Goal: Task Accomplishment & Management: Manage account settings

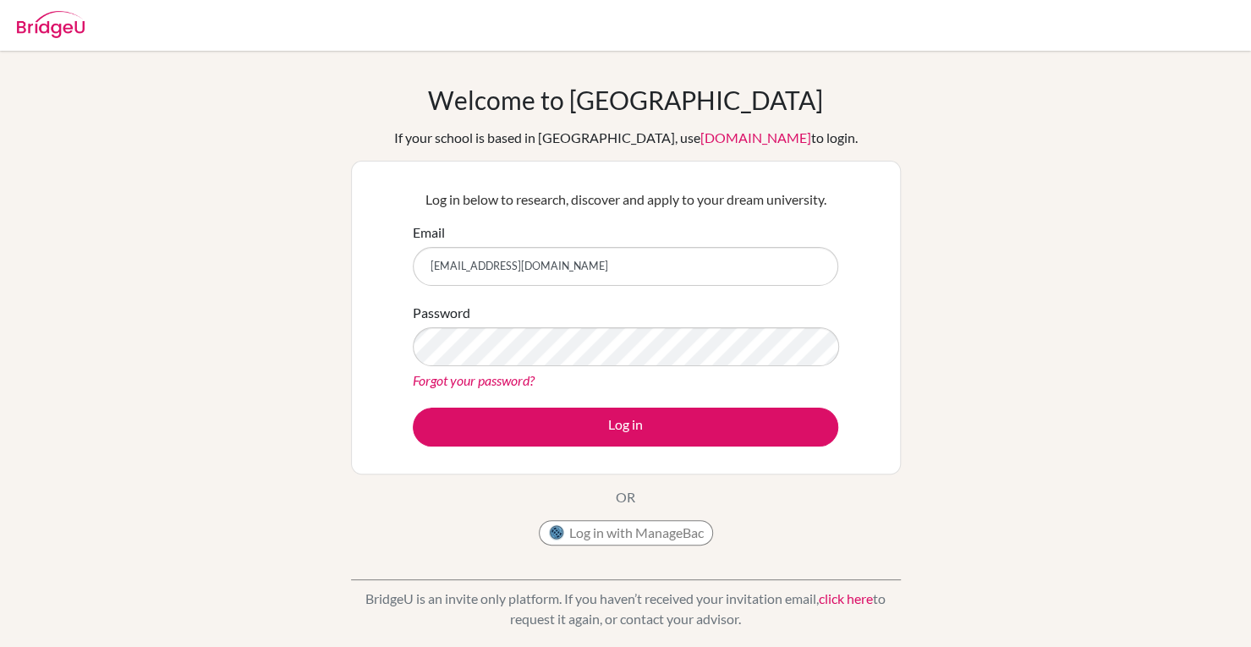
click at [413, 408] on button "Log in" at bounding box center [625, 427] width 425 height 39
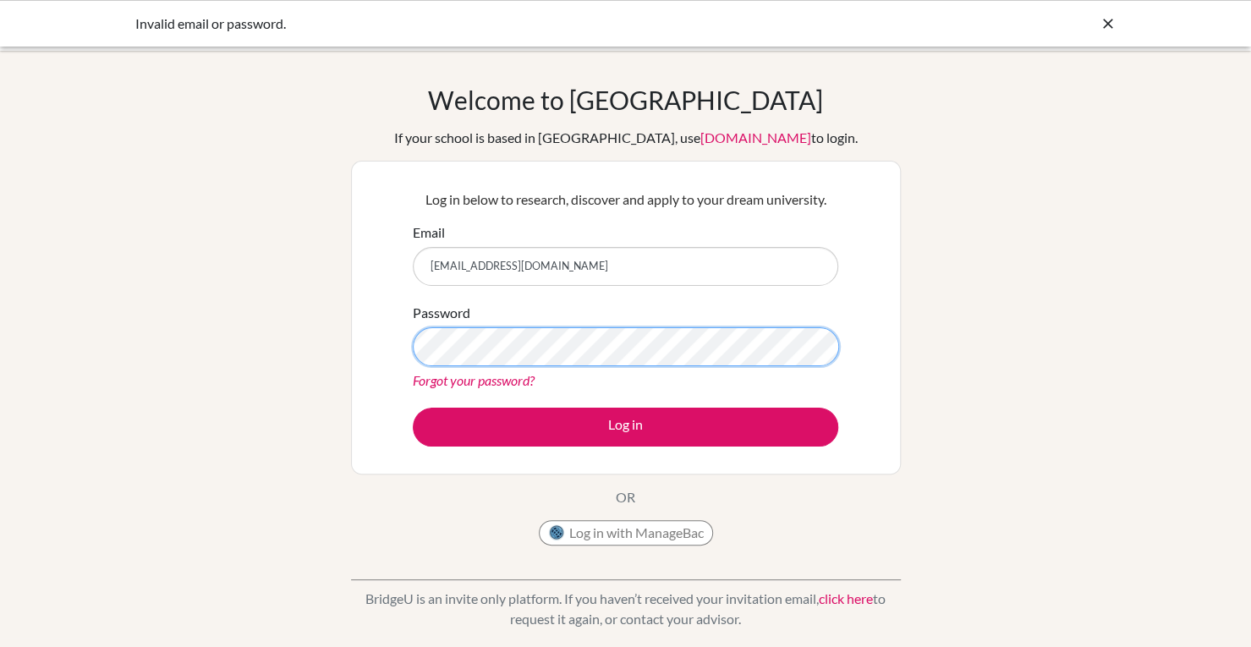
click at [413, 408] on button "Log in" at bounding box center [625, 427] width 425 height 39
click at [836, 412] on div "Log in" at bounding box center [625, 427] width 425 height 39
click at [413, 408] on button "Log in" at bounding box center [625, 427] width 425 height 39
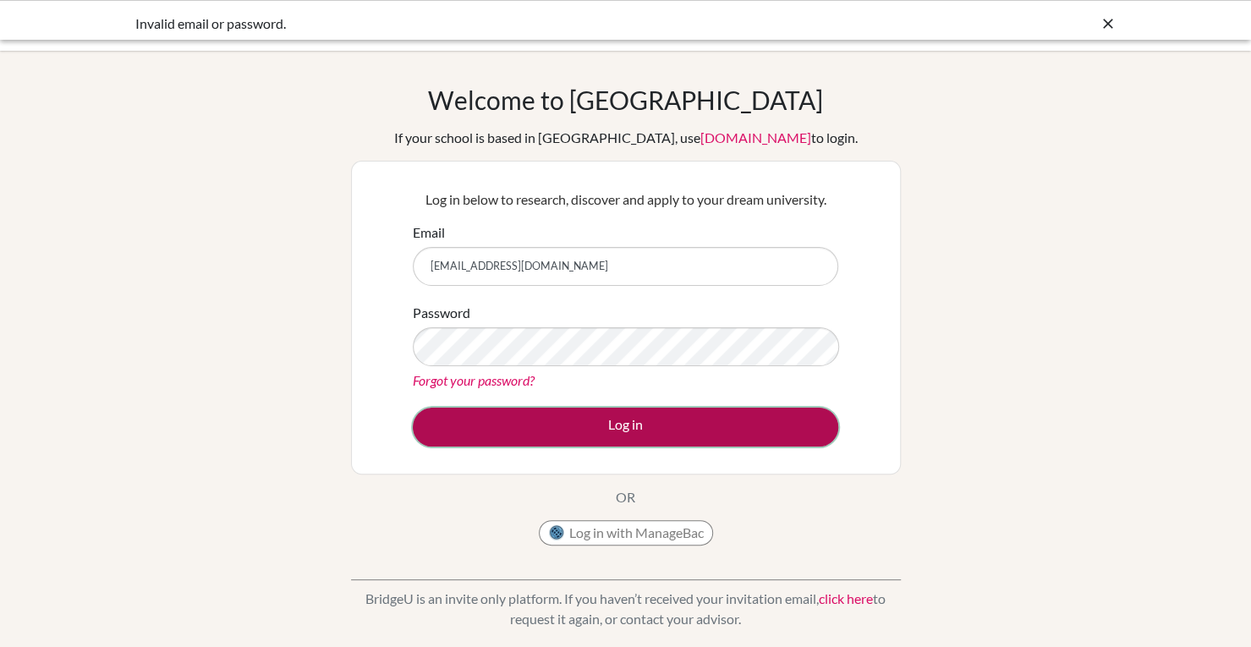
click at [612, 428] on button "Log in" at bounding box center [625, 427] width 425 height 39
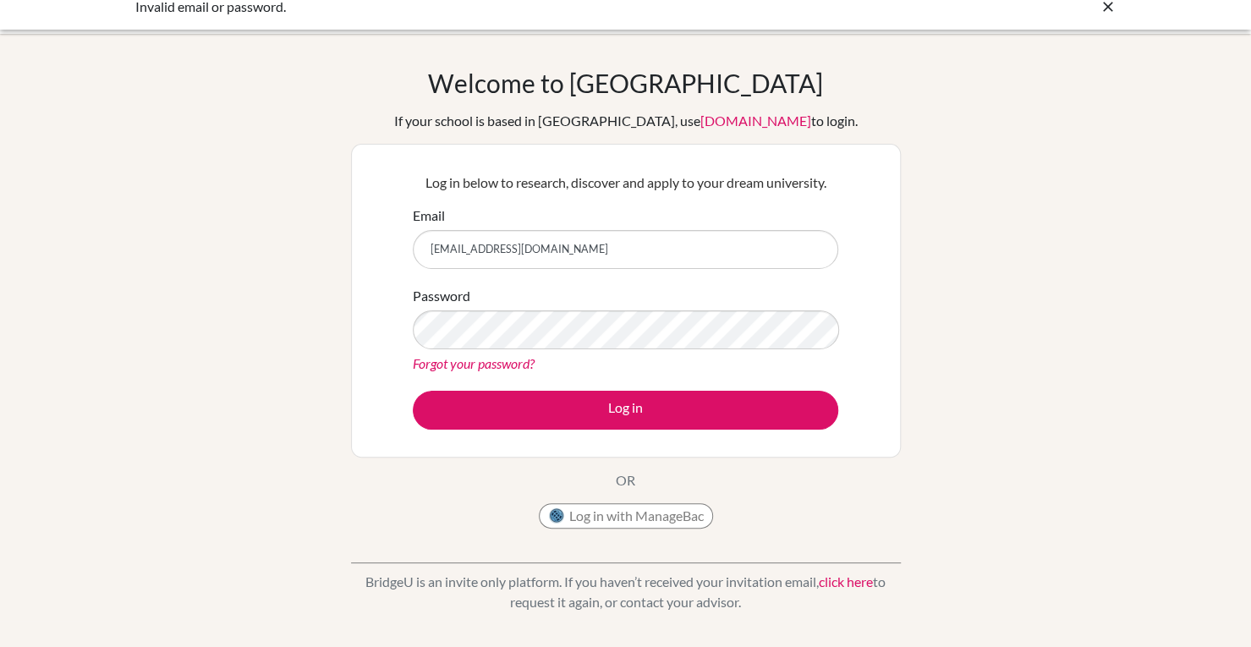
scroll to position [13, 0]
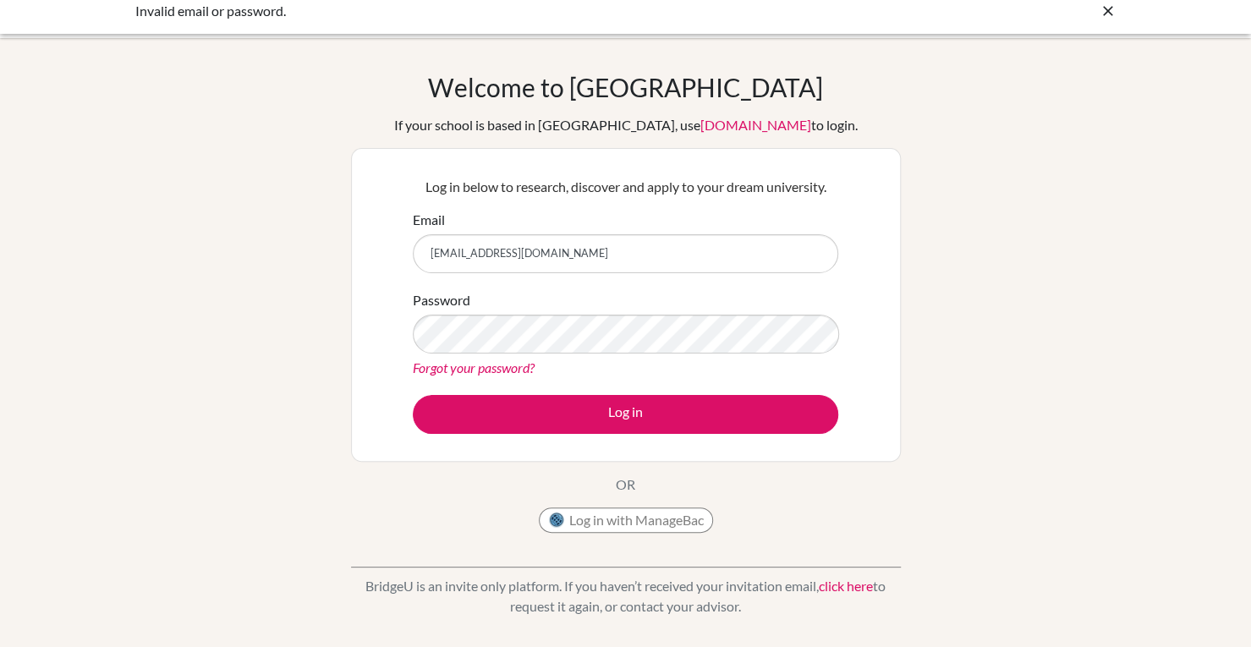
click at [413, 395] on button "Log in" at bounding box center [625, 414] width 425 height 39
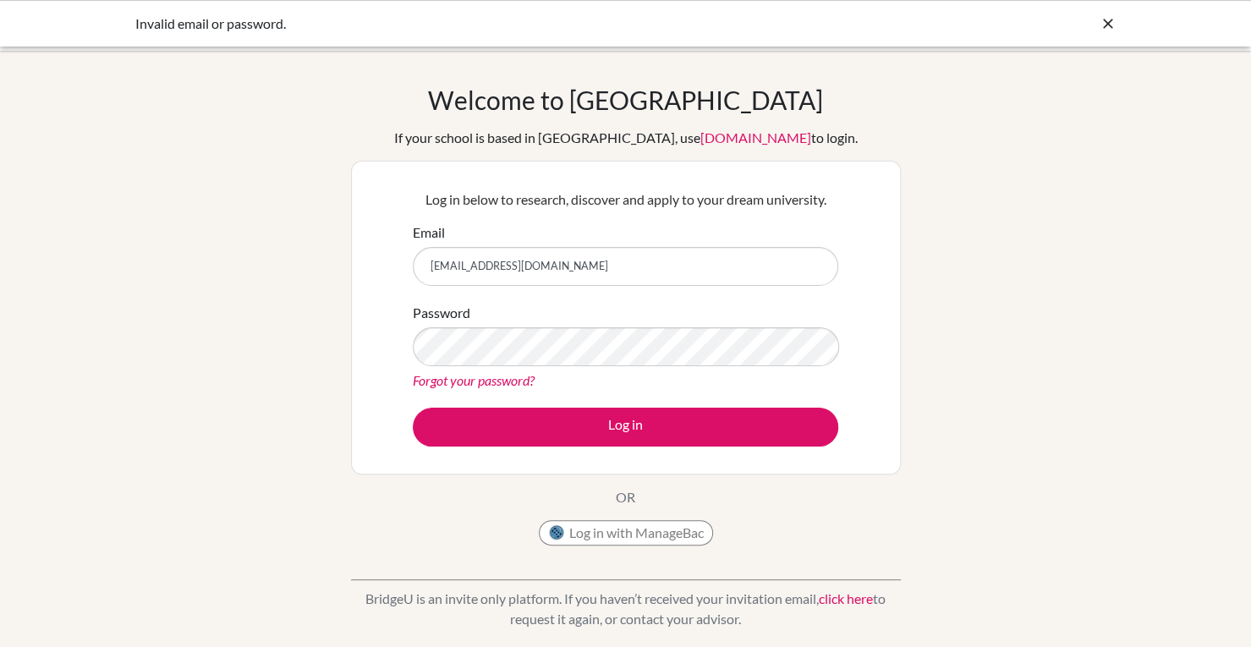
click at [1123, 394] on div "Welcome to BridgeU If your school is based in China, use app.bridge-u.com.cn to…" at bounding box center [625, 361] width 1251 height 553
click at [1141, 390] on div "Welcome to BridgeU If your school is based in China, use app.bridge-u.com.cn to…" at bounding box center [625, 361] width 1251 height 553
click at [1158, 387] on div "Welcome to BridgeU If your school is based in China, use app.bridge-u.com.cn to…" at bounding box center [625, 361] width 1251 height 553
click at [1157, 387] on div "Welcome to BridgeU If your school is based in China, use app.bridge-u.com.cn to…" at bounding box center [625, 361] width 1251 height 553
click at [1153, 389] on div "Welcome to BridgeU If your school is based in China, use app.bridge-u.com.cn to…" at bounding box center [625, 361] width 1251 height 553
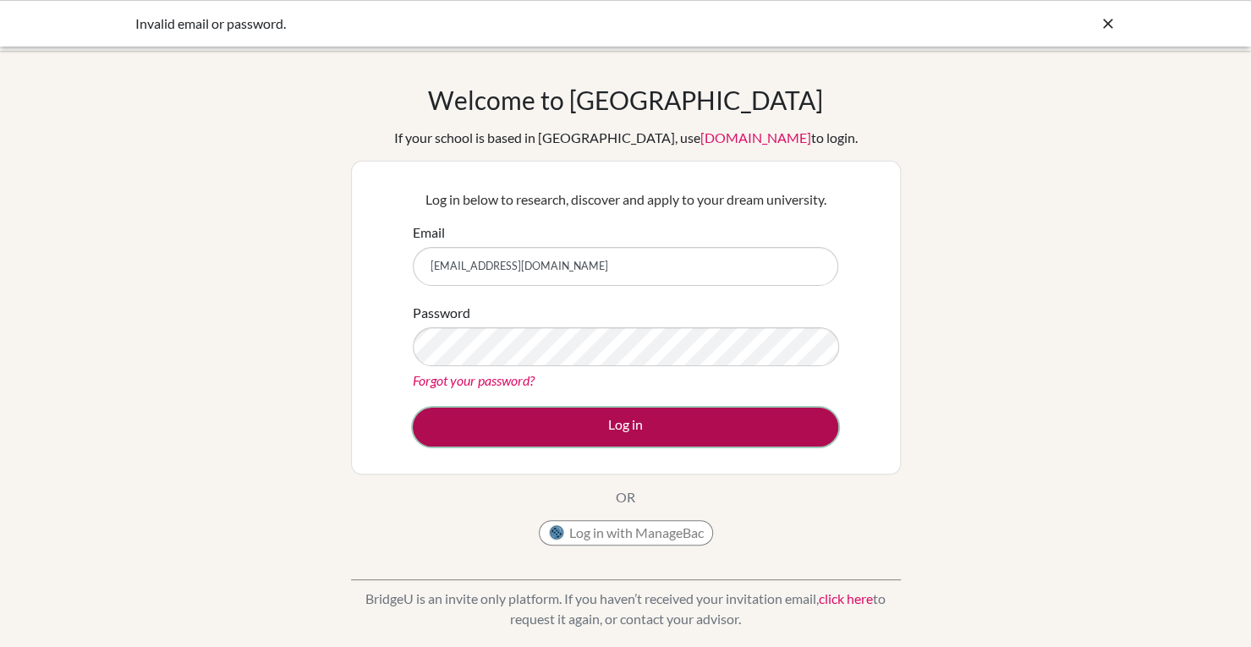
click at [670, 424] on button "Log in" at bounding box center [625, 427] width 425 height 39
click at [640, 431] on button "Log in" at bounding box center [625, 427] width 425 height 39
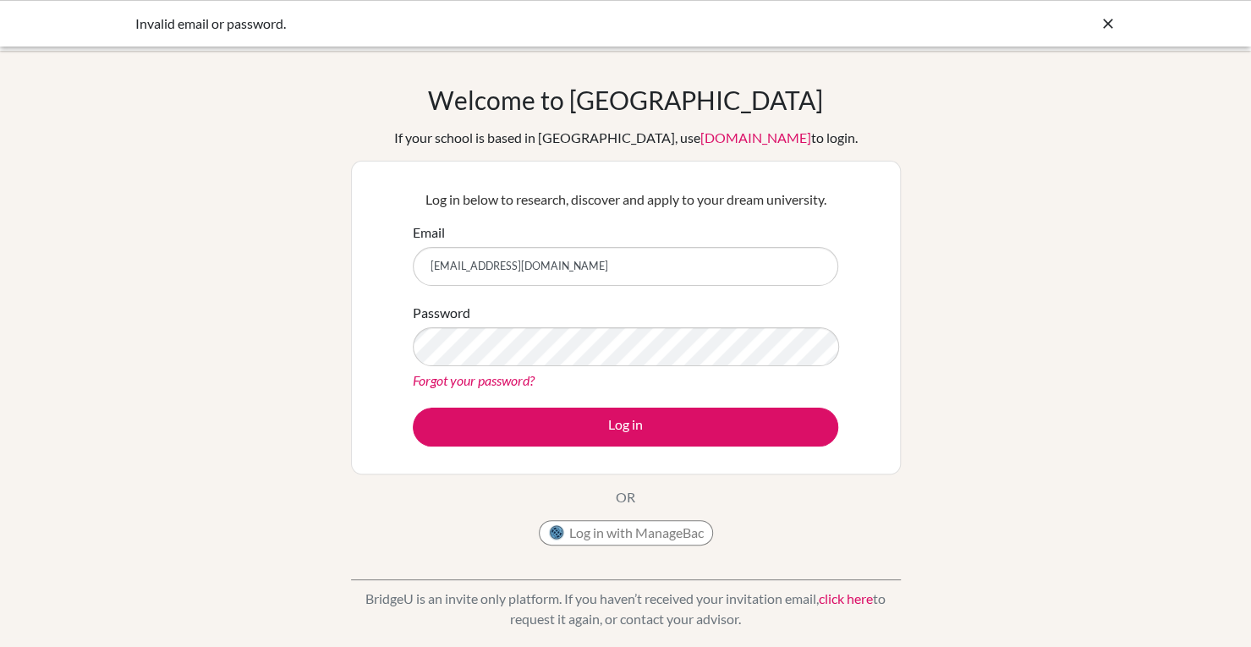
click at [484, 374] on link "Forgot your password?" at bounding box center [474, 380] width 122 height 16
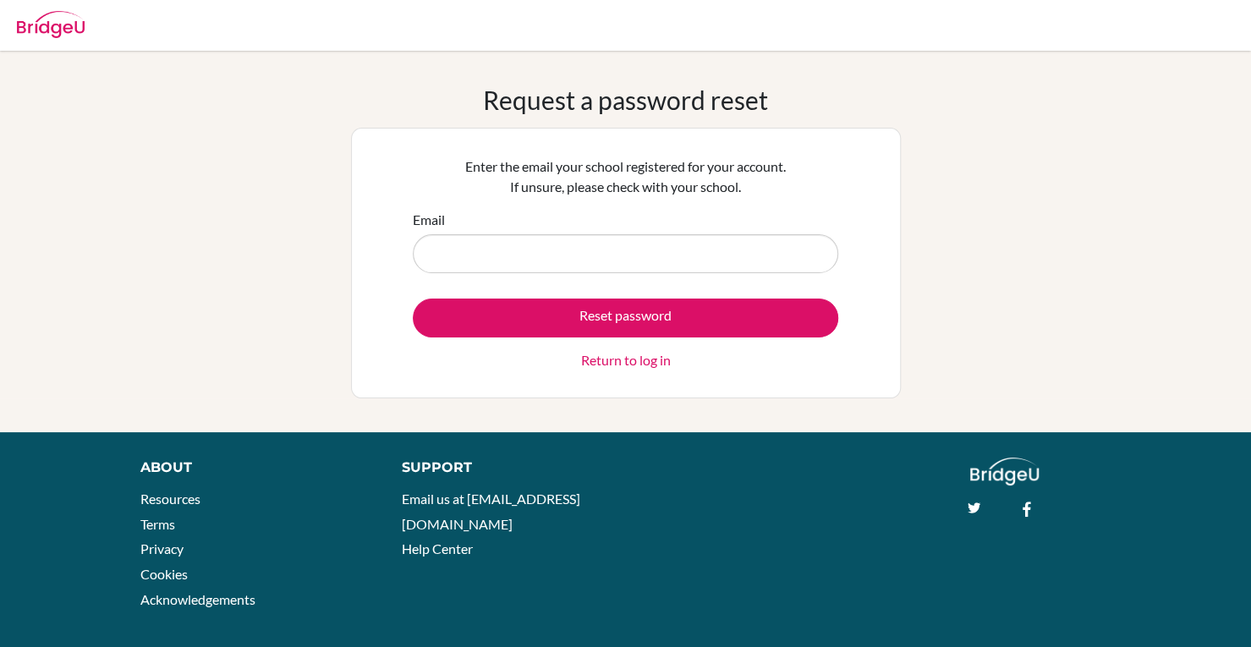
click at [703, 249] on input "Email" at bounding box center [625, 253] width 425 height 39
type input "[EMAIL_ADDRESS][DOMAIN_NAME]"
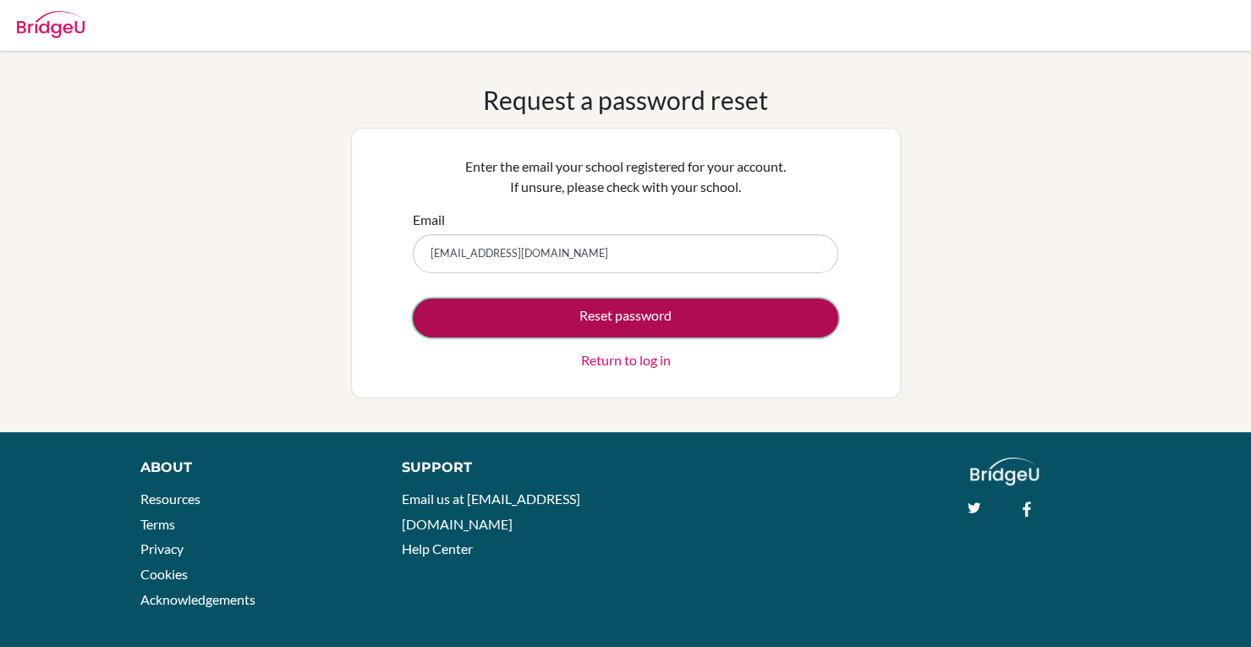
click at [674, 317] on button "Reset password" at bounding box center [625, 317] width 425 height 39
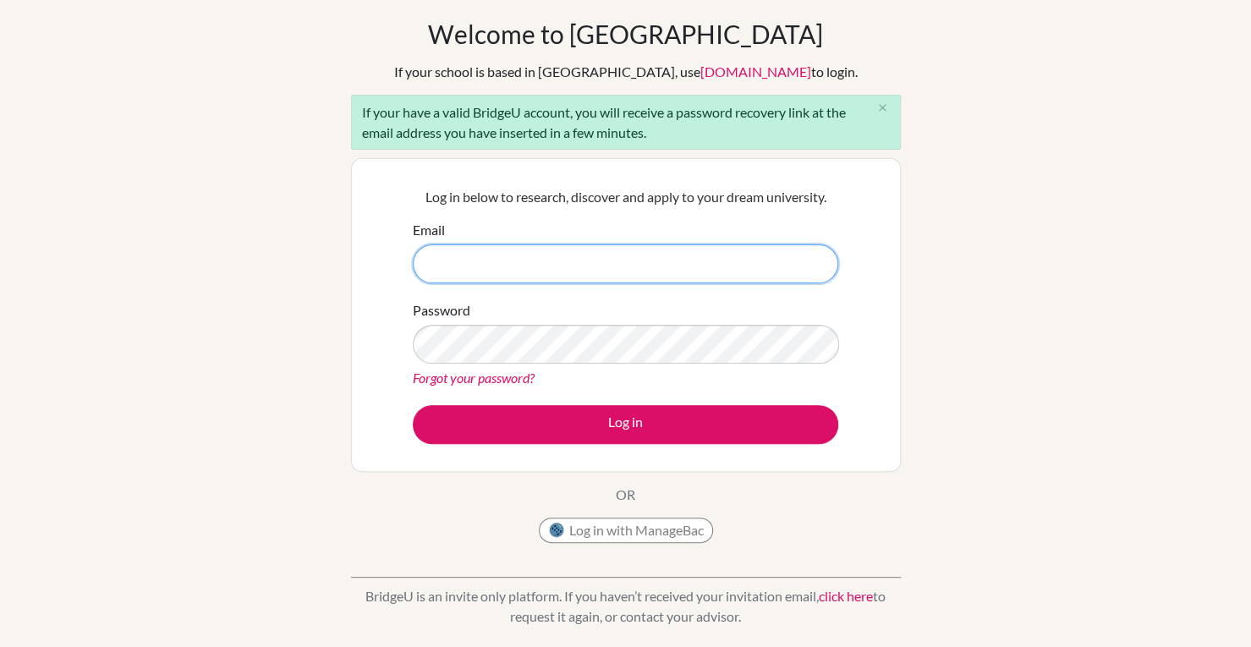
scroll to position [70, 0]
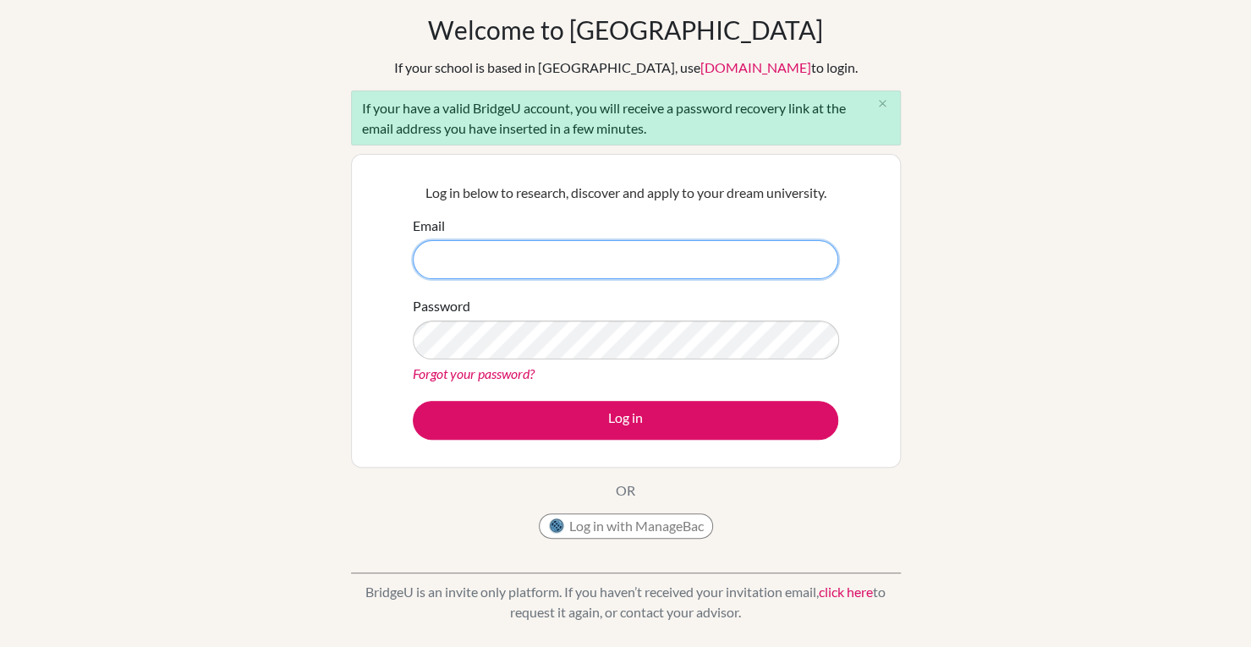
click at [755, 253] on input "Email" at bounding box center [625, 259] width 425 height 39
type input "[EMAIL_ADDRESS][DOMAIN_NAME]"
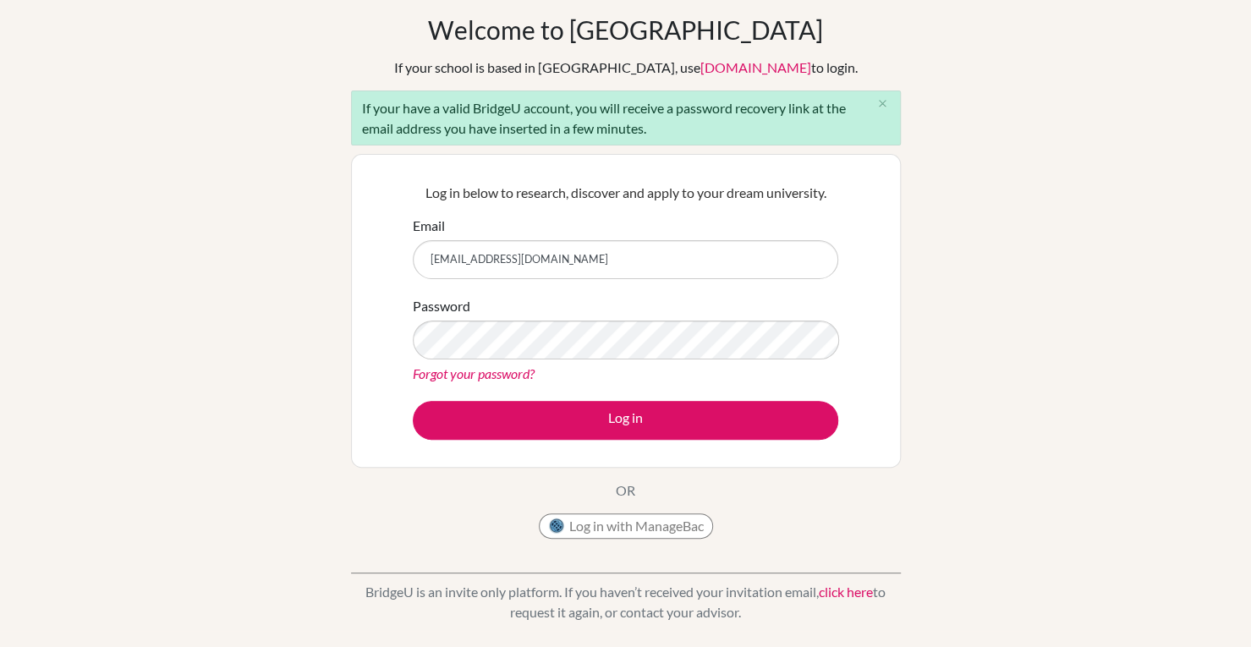
click at [497, 372] on link "Forgot your password?" at bounding box center [474, 373] width 122 height 16
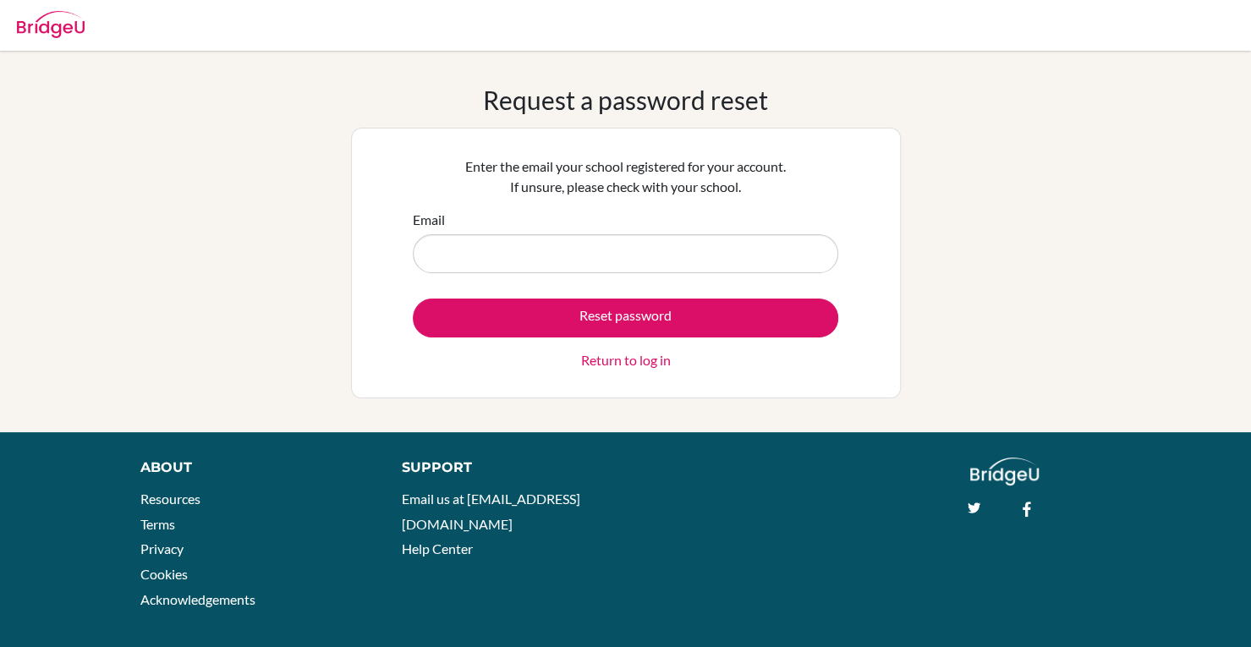
click at [655, 249] on input "Email" at bounding box center [625, 253] width 425 height 39
type input "[EMAIL_ADDRESS][DOMAIN_NAME]"
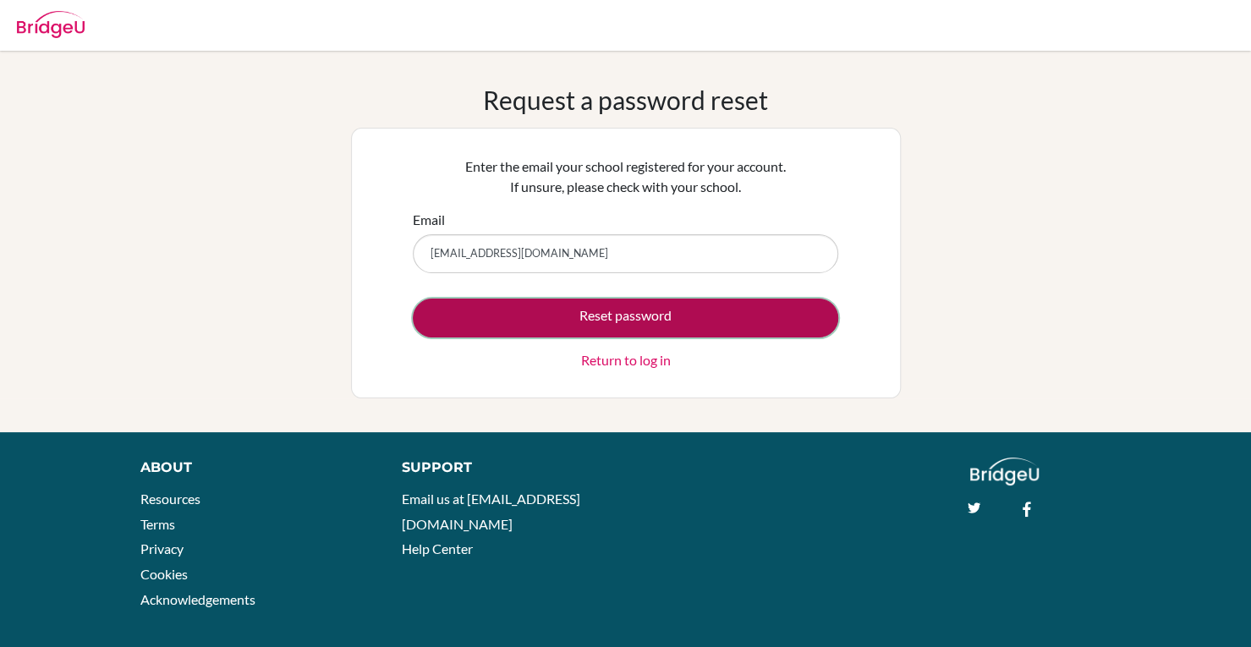
click at [678, 323] on button "Reset password" at bounding box center [625, 317] width 425 height 39
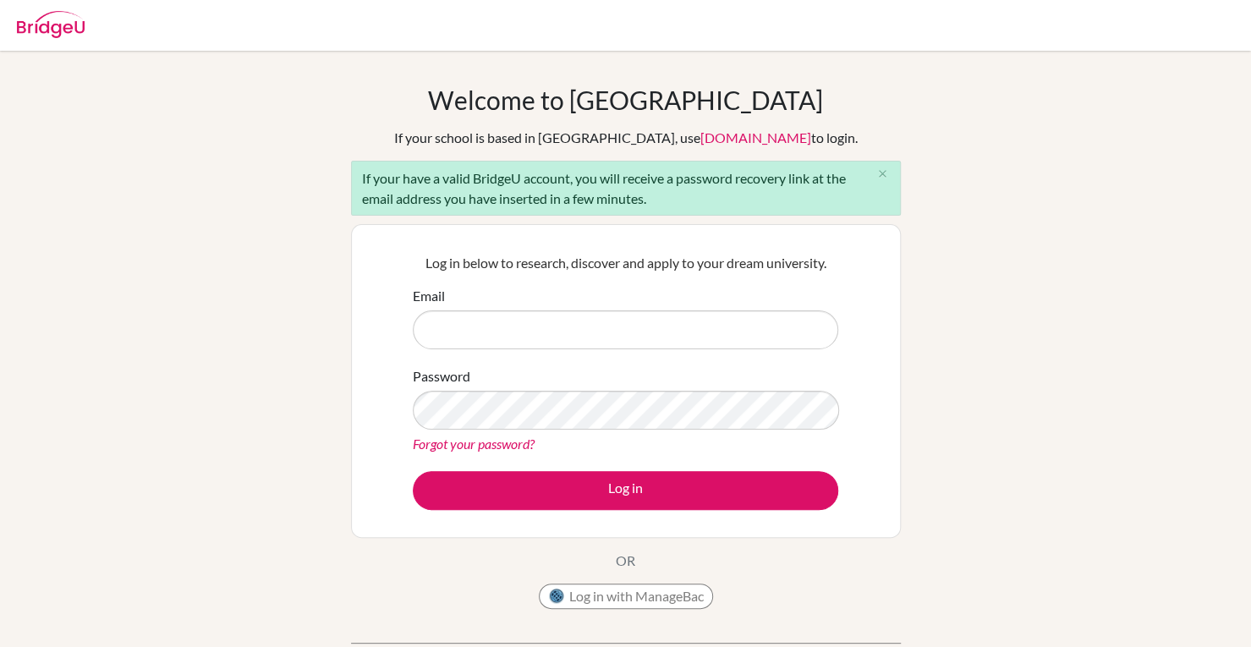
click at [670, 335] on input "Email" at bounding box center [625, 329] width 425 height 39
type input "[EMAIL_ADDRESS][DOMAIN_NAME]"
click at [487, 444] on link "Forgot your password?" at bounding box center [474, 443] width 122 height 16
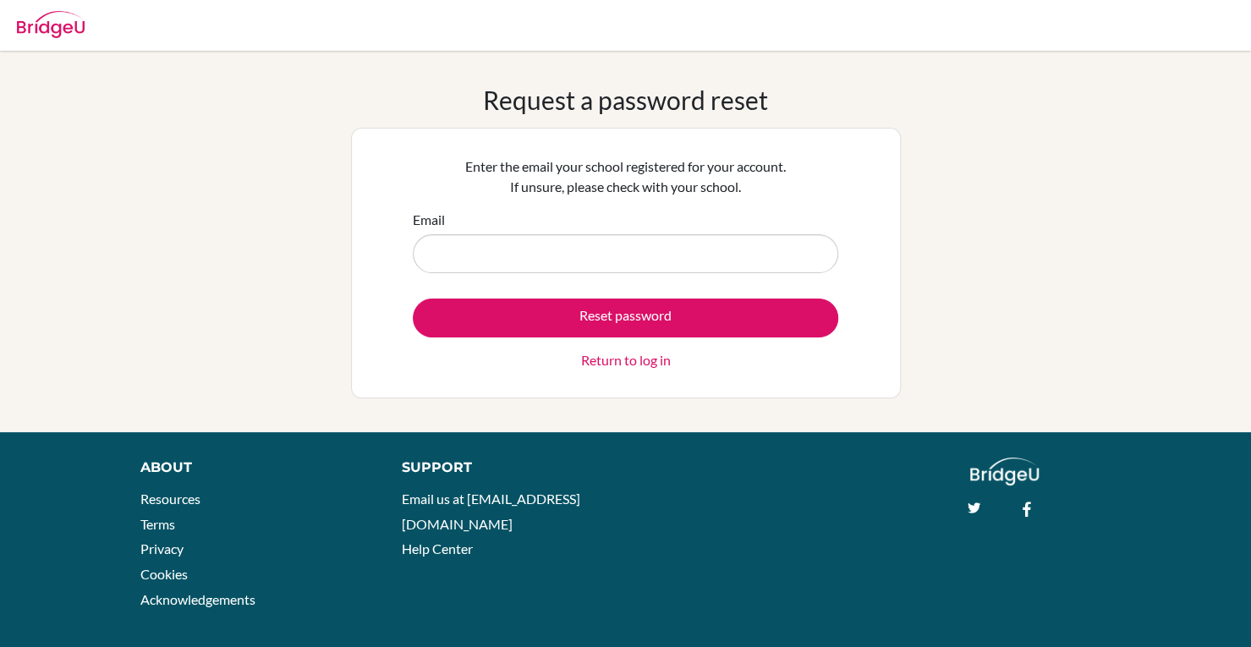
click at [727, 258] on input "Email" at bounding box center [625, 253] width 425 height 39
type input "[EMAIL_ADDRESS][DOMAIN_NAME]"
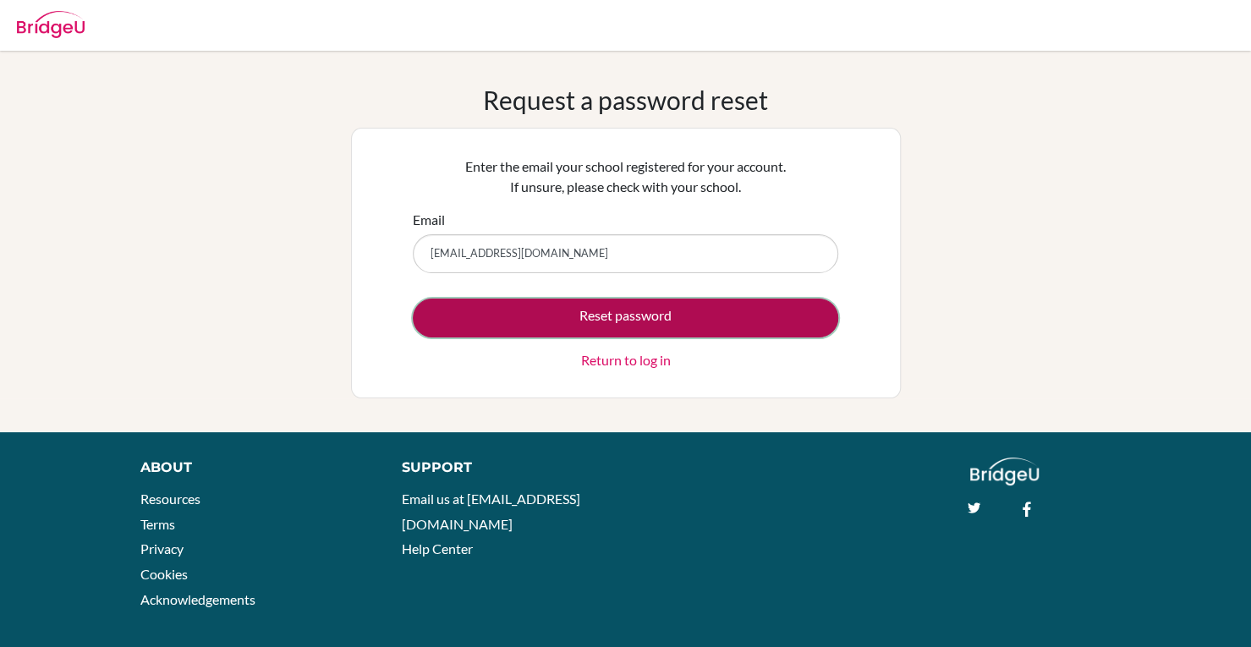
click at [680, 326] on button "Reset password" at bounding box center [625, 317] width 425 height 39
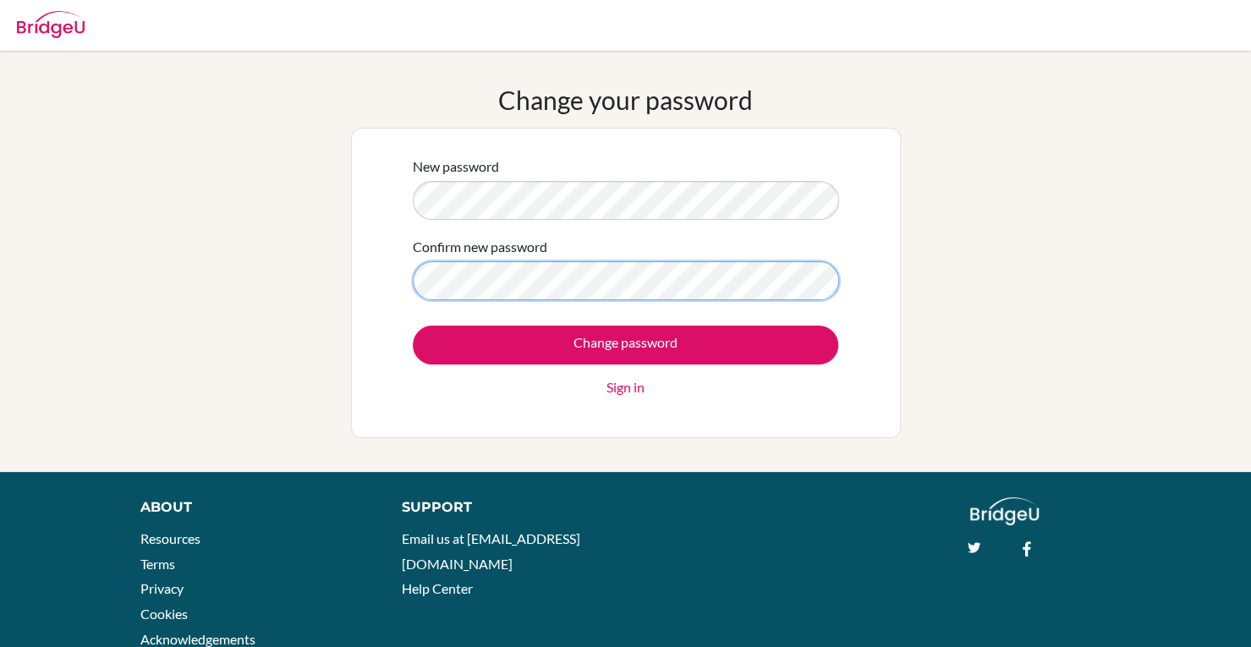
click at [413, 326] on input "Change password" at bounding box center [625, 345] width 425 height 39
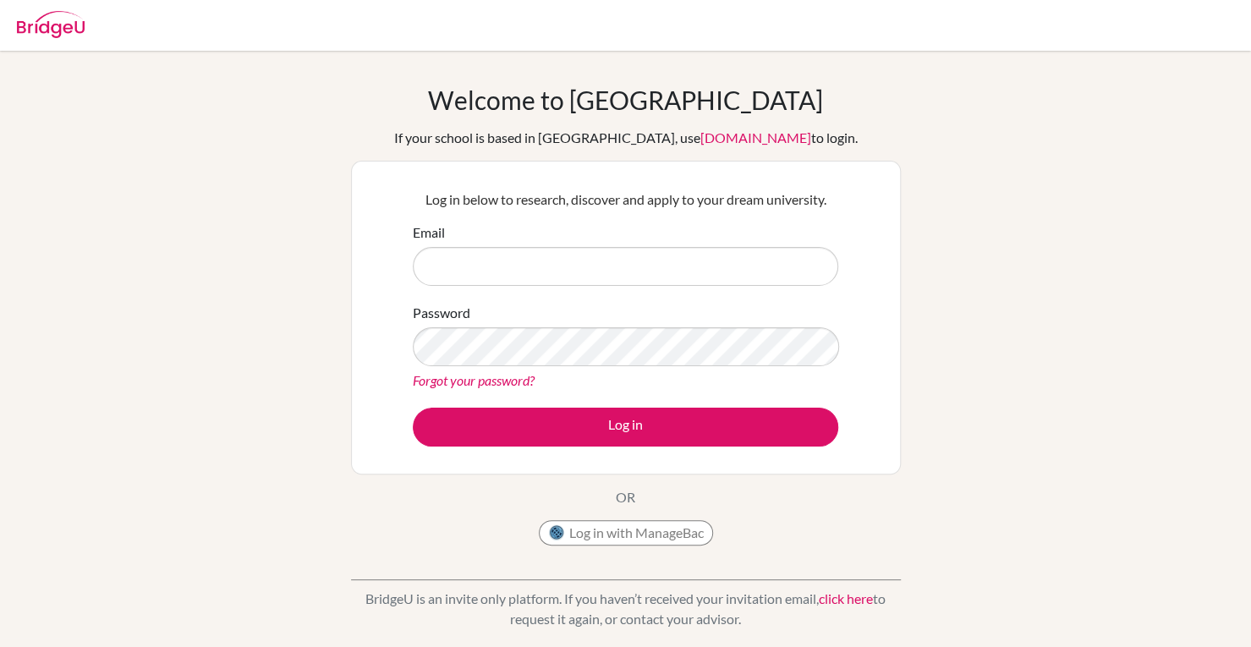
click at [480, 386] on link "Forgot your password?" at bounding box center [474, 380] width 122 height 16
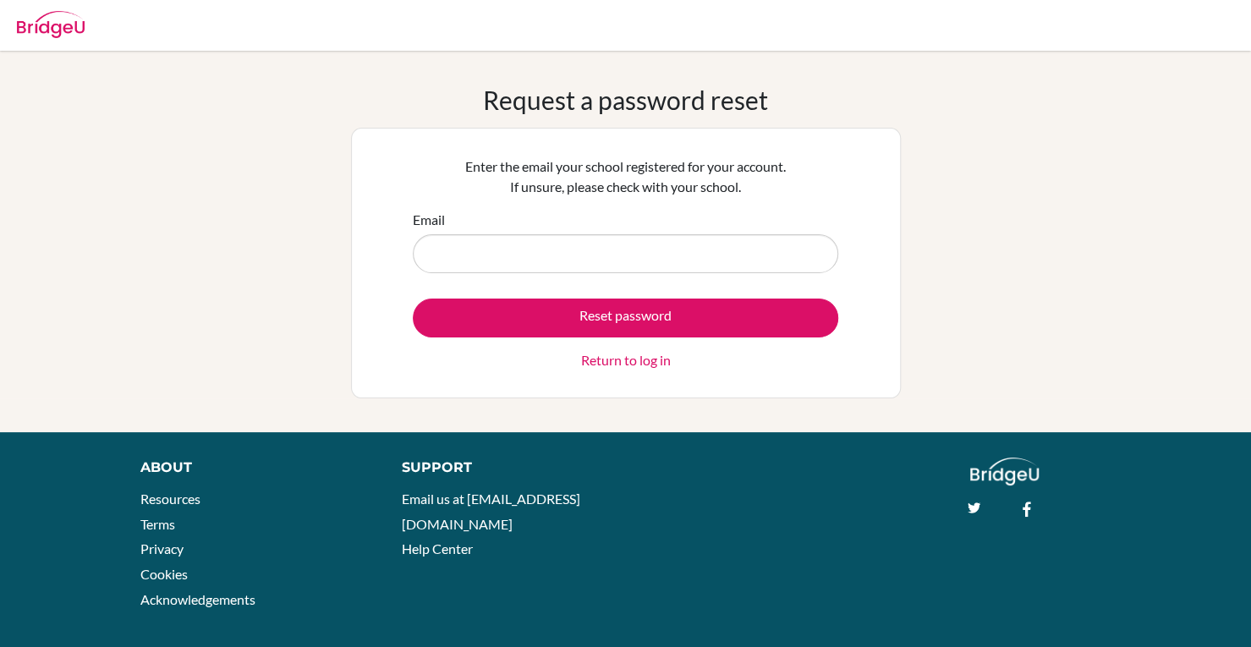
click at [534, 269] on input "Email" at bounding box center [625, 253] width 425 height 39
type input "misheelkhangai222@gmail.com"
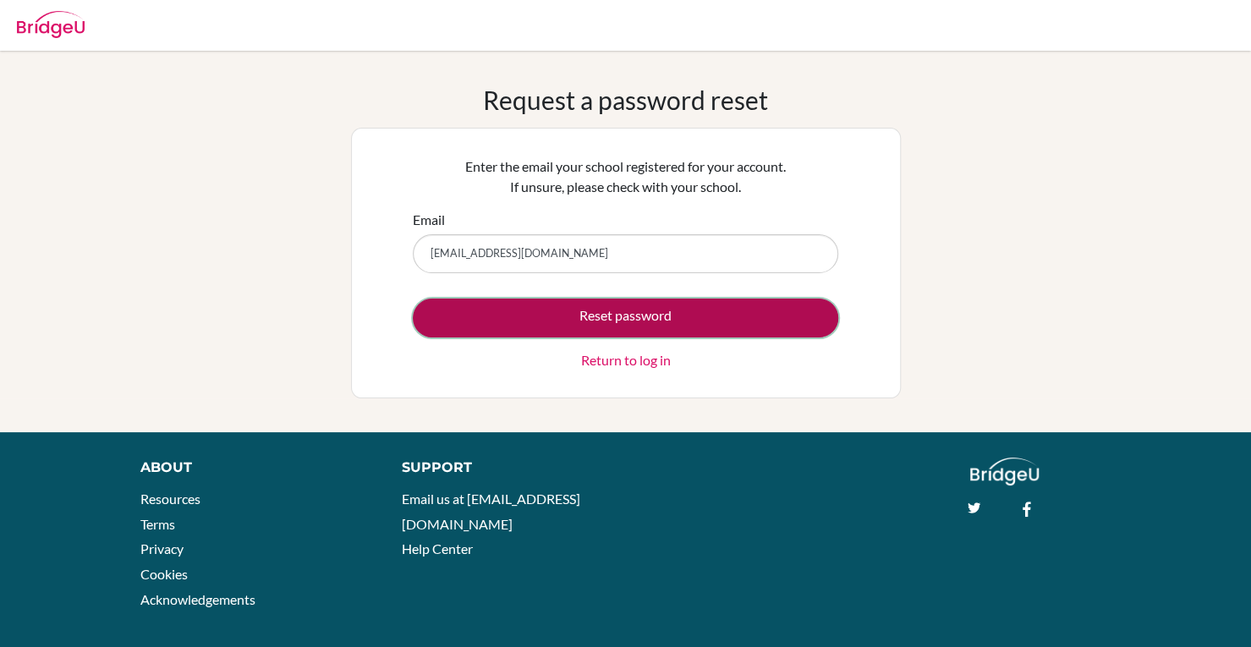
click at [545, 334] on button "Reset password" at bounding box center [625, 317] width 425 height 39
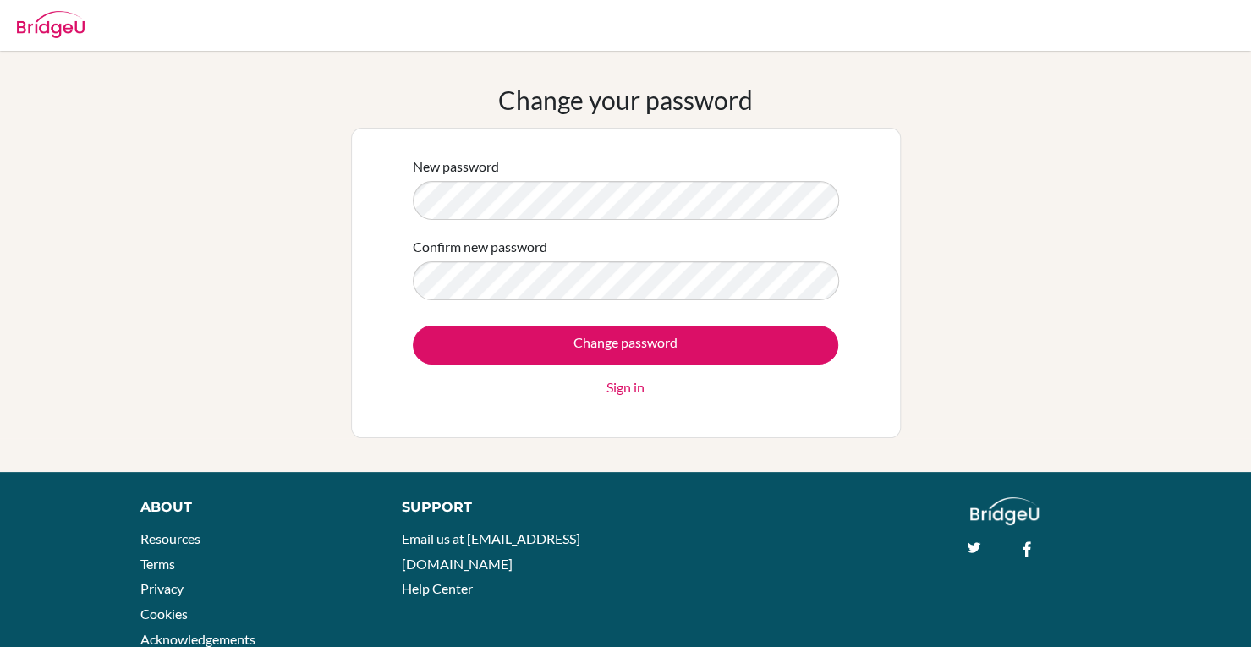
click at [413, 326] on input "Change password" at bounding box center [625, 345] width 425 height 39
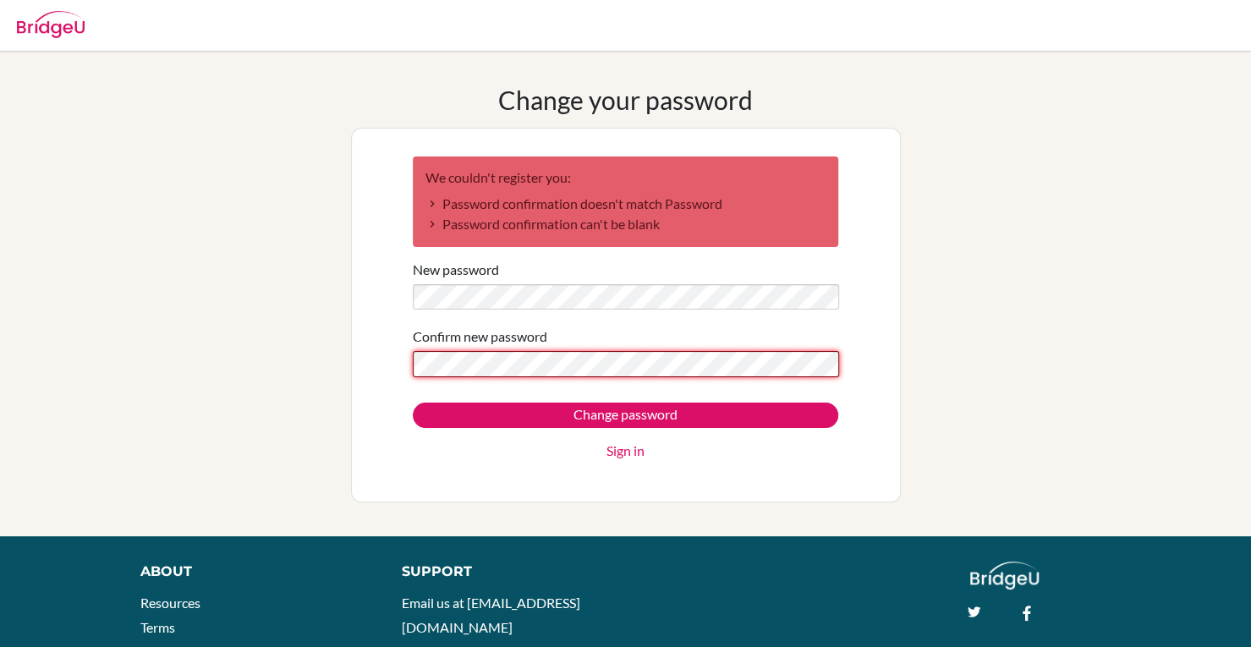
click at [413, 402] on input "Change password" at bounding box center [625, 414] width 425 height 25
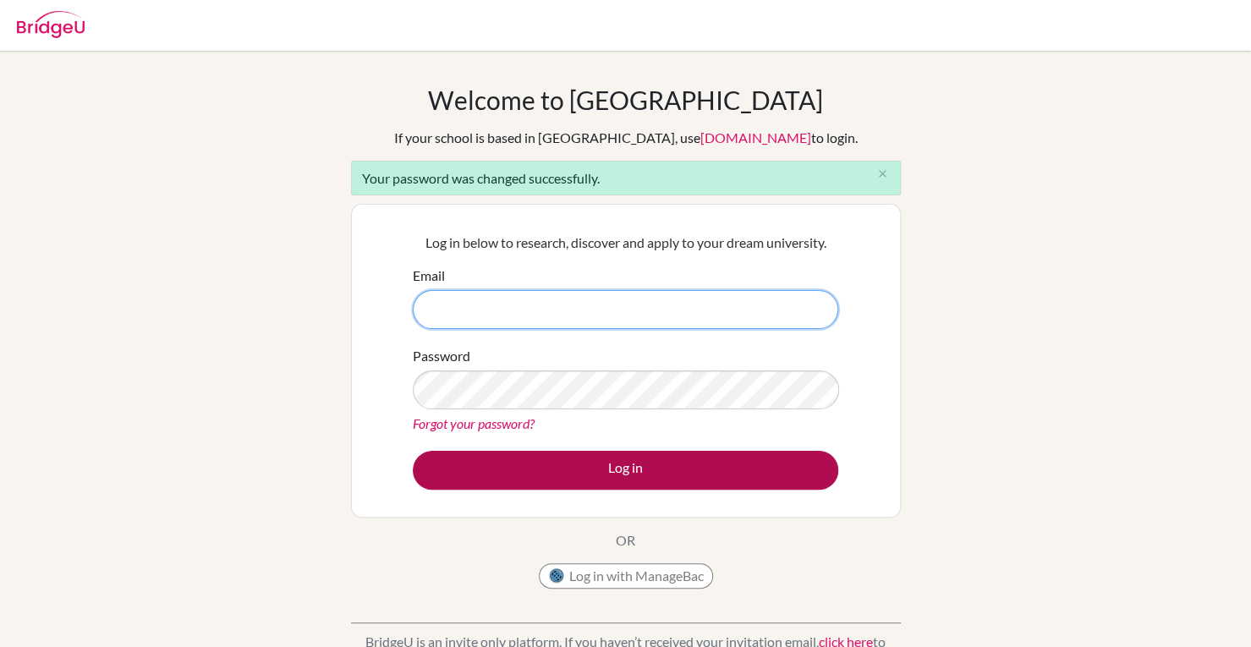
type input "misheelkhangai222@gmail.com"
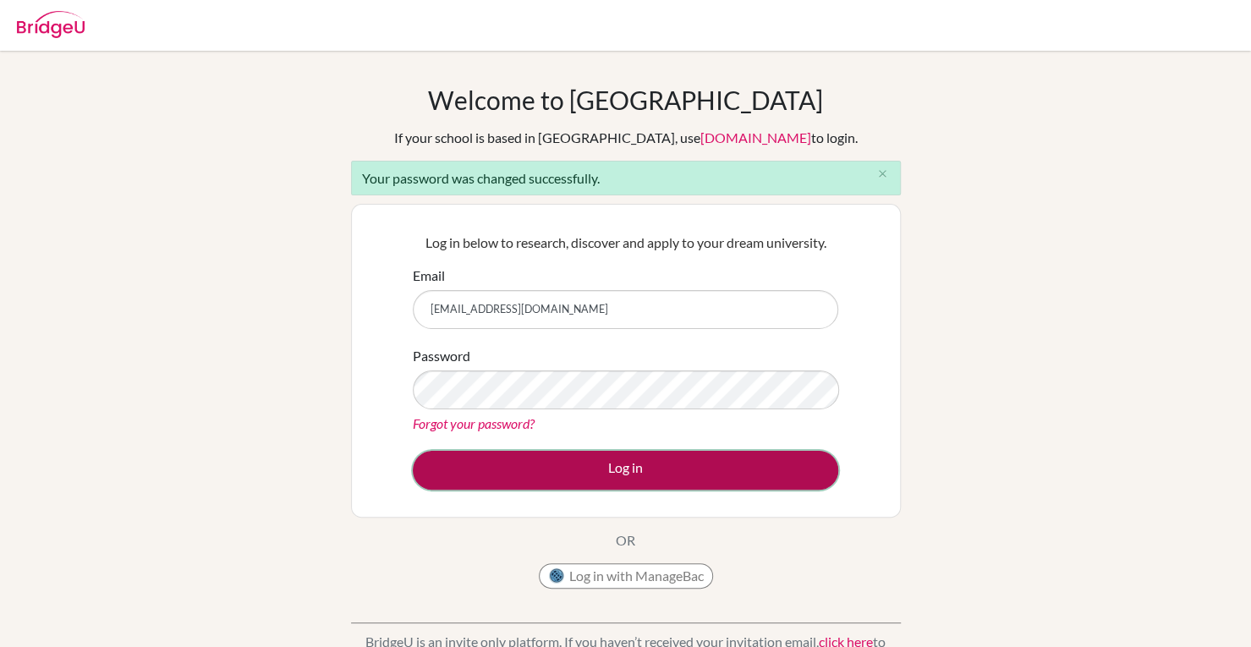
click at [568, 466] on button "Log in" at bounding box center [625, 470] width 425 height 39
